Goal: Navigation & Orientation: Find specific page/section

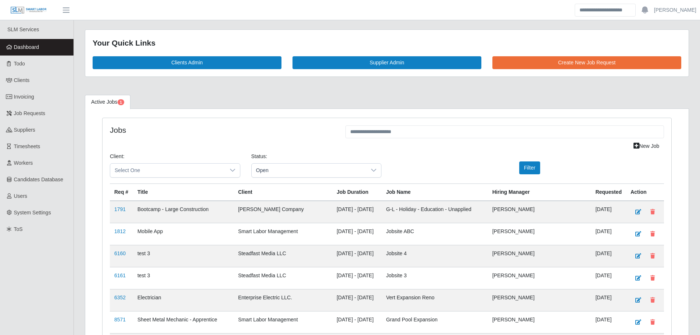
click at [39, 51] on link "Dashboard" at bounding box center [36, 47] width 73 height 17
click at [31, 47] on span "Dashboard" at bounding box center [26, 47] width 25 height 6
click at [54, 47] on link "Dashboard" at bounding box center [36, 47] width 73 height 17
click at [53, 47] on link "Dashboard" at bounding box center [36, 47] width 73 height 17
click at [48, 50] on link "Dashboard" at bounding box center [36, 47] width 73 height 17
